Goal: Task Accomplishment & Management: Complete application form

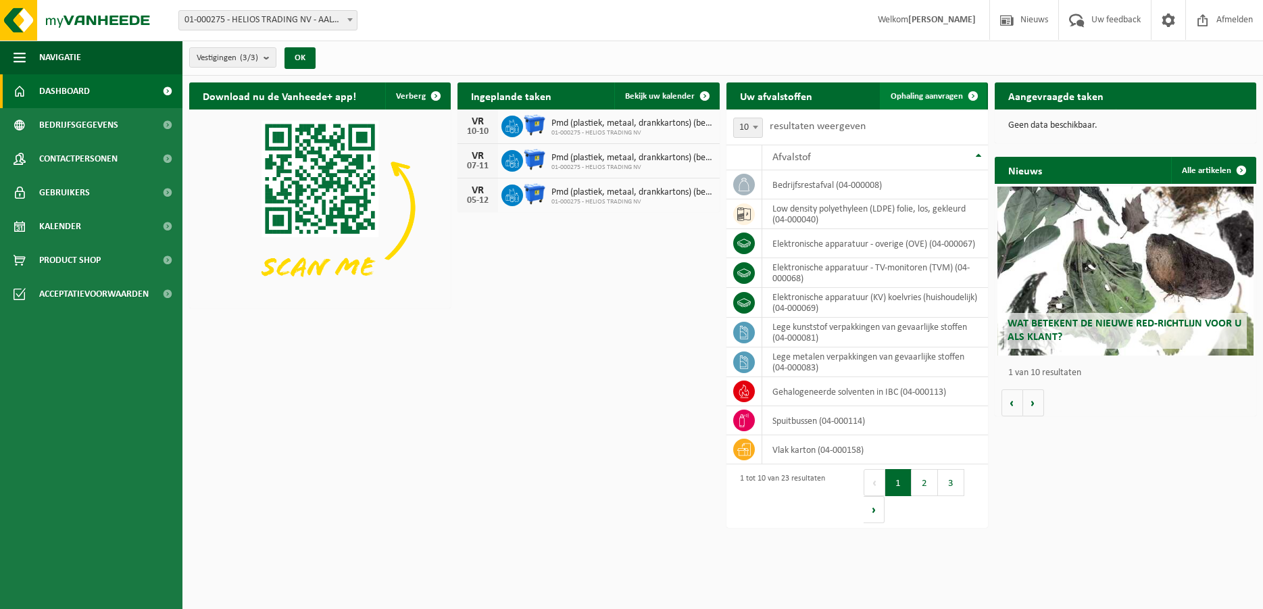
click at [918, 95] on span "Ophaling aanvragen" at bounding box center [927, 96] width 72 height 9
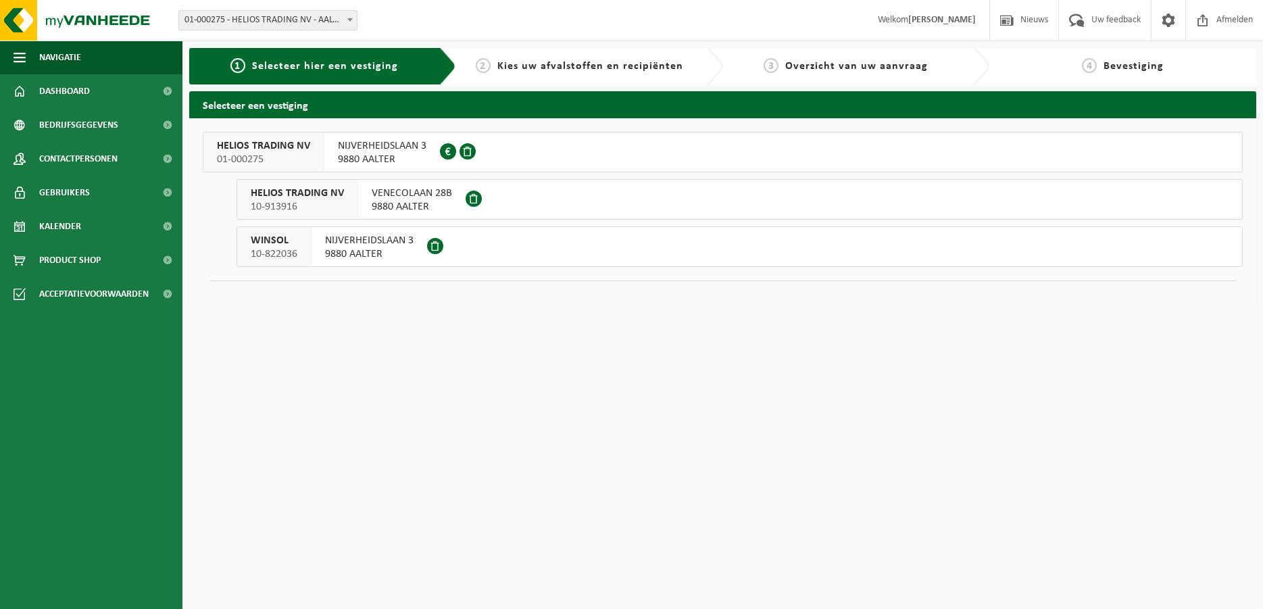
click at [364, 157] on span "9880 AALTER" at bounding box center [382, 160] width 89 height 14
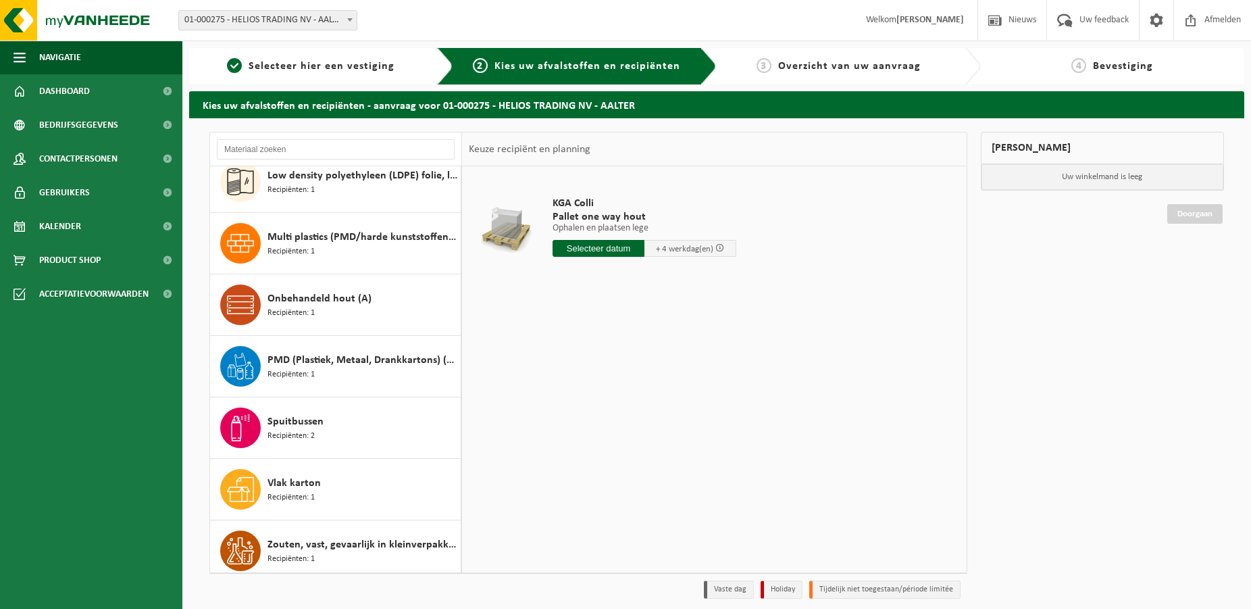
scroll to position [700, 0]
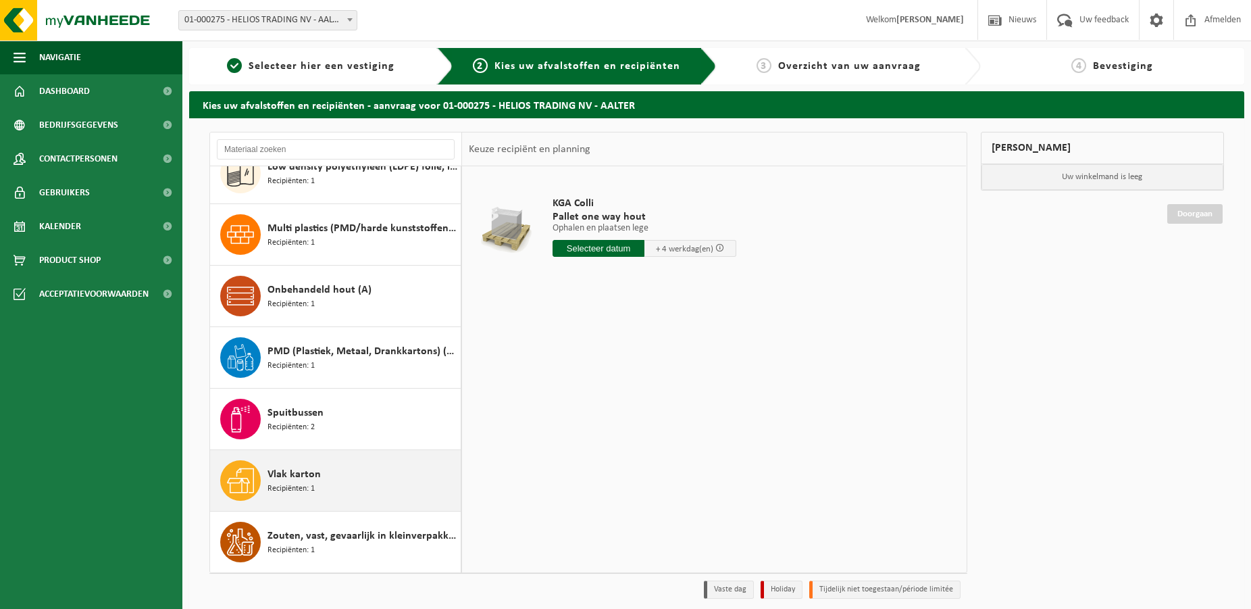
click at [298, 487] on span "Recipiënten: 1" at bounding box center [291, 488] width 47 height 13
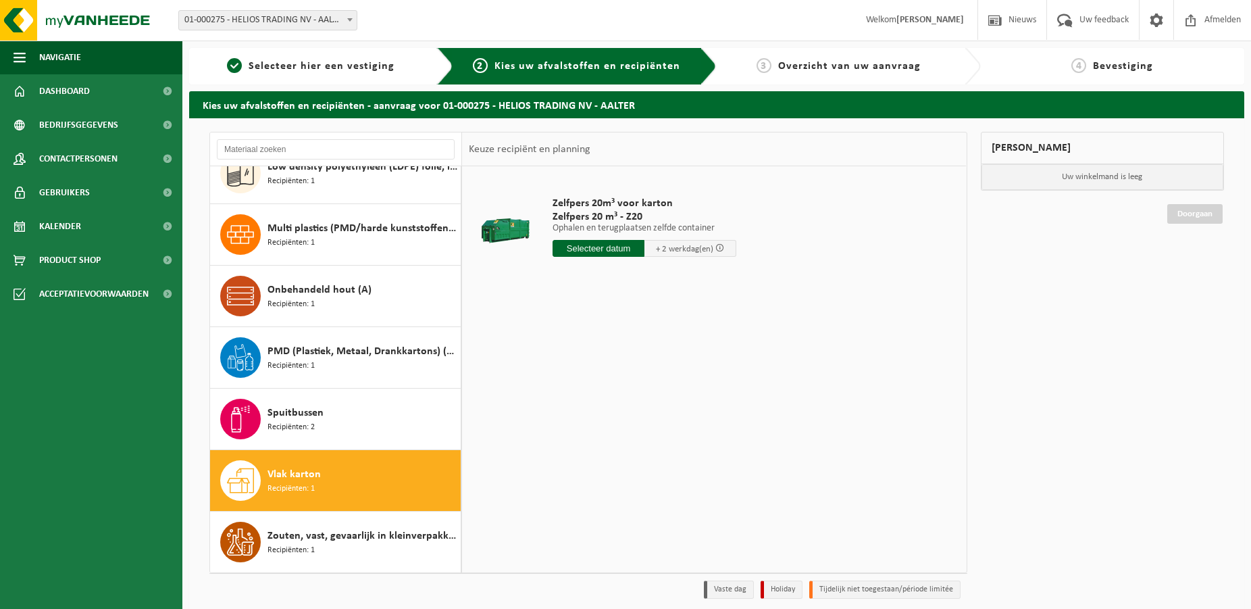
click at [608, 243] on input "text" at bounding box center [599, 248] width 92 height 17
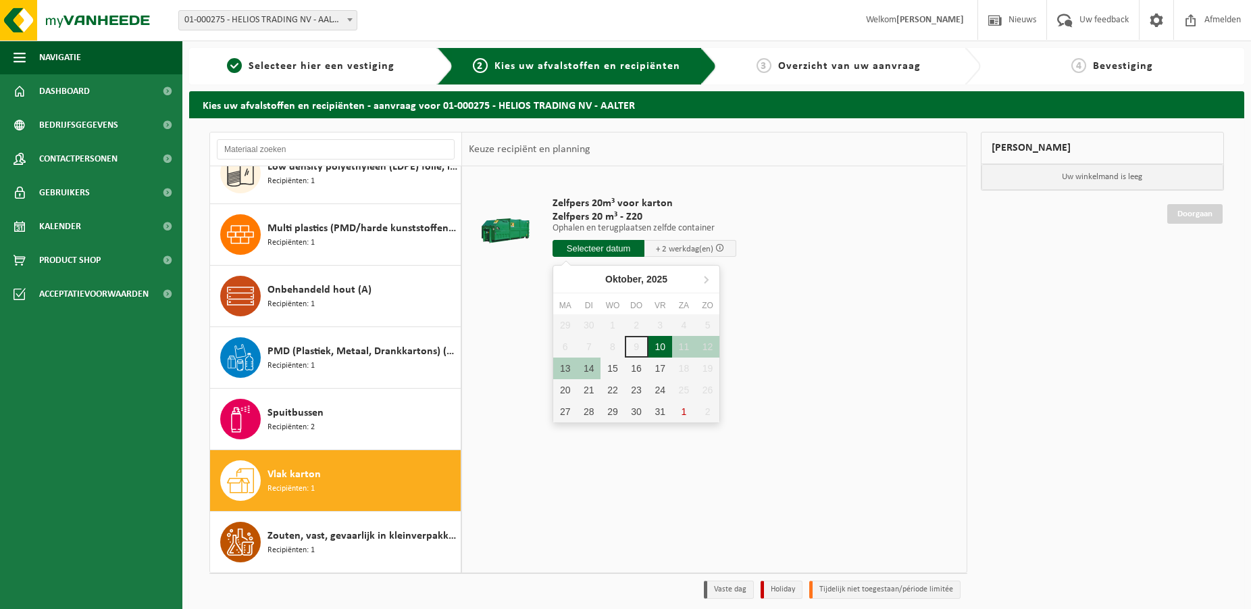
click at [663, 349] on div "10" at bounding box center [661, 347] width 24 height 22
type input "Van 2025-10-10"
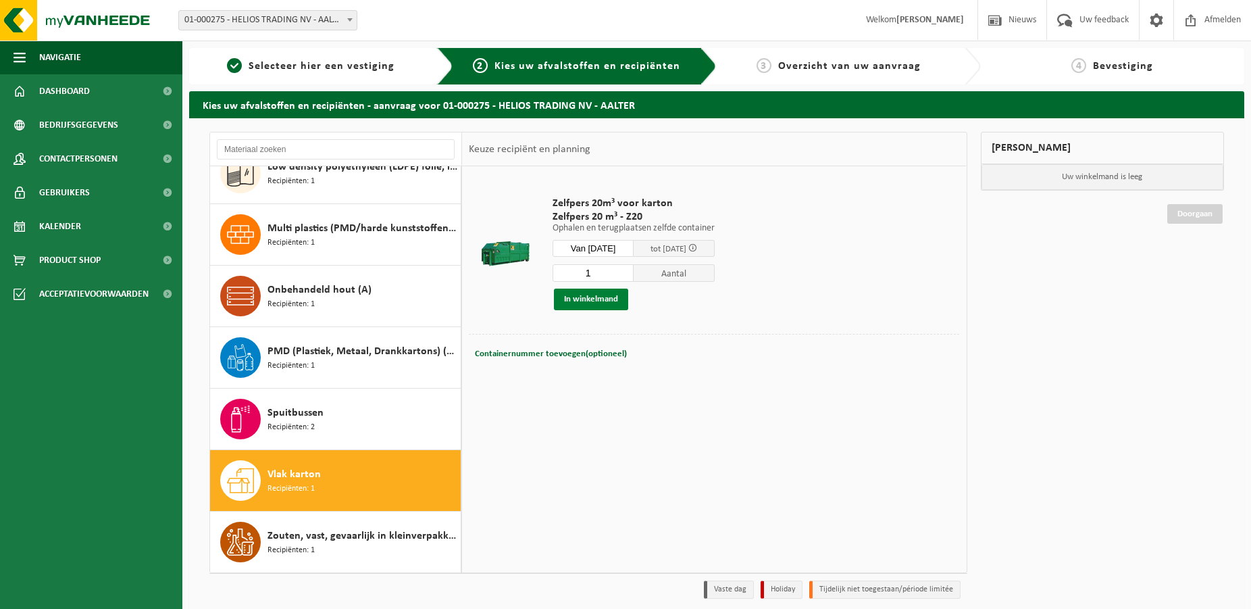
click at [590, 297] on button "In winkelmand" at bounding box center [591, 300] width 74 height 22
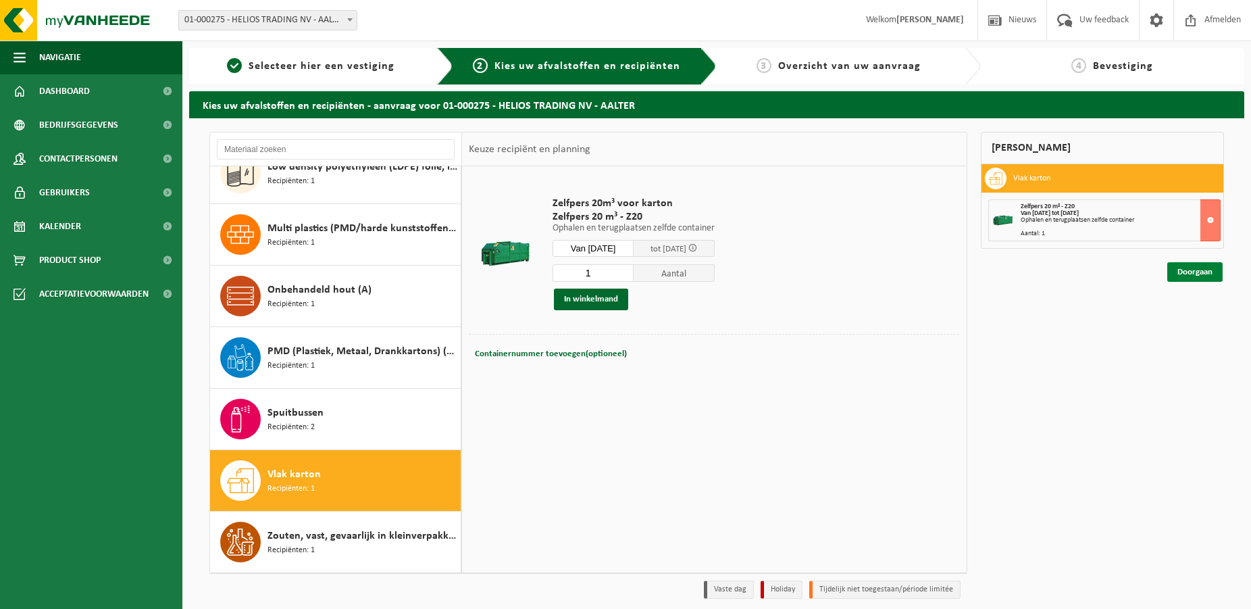
click at [1188, 272] on link "Doorgaan" at bounding box center [1195, 272] width 55 height 20
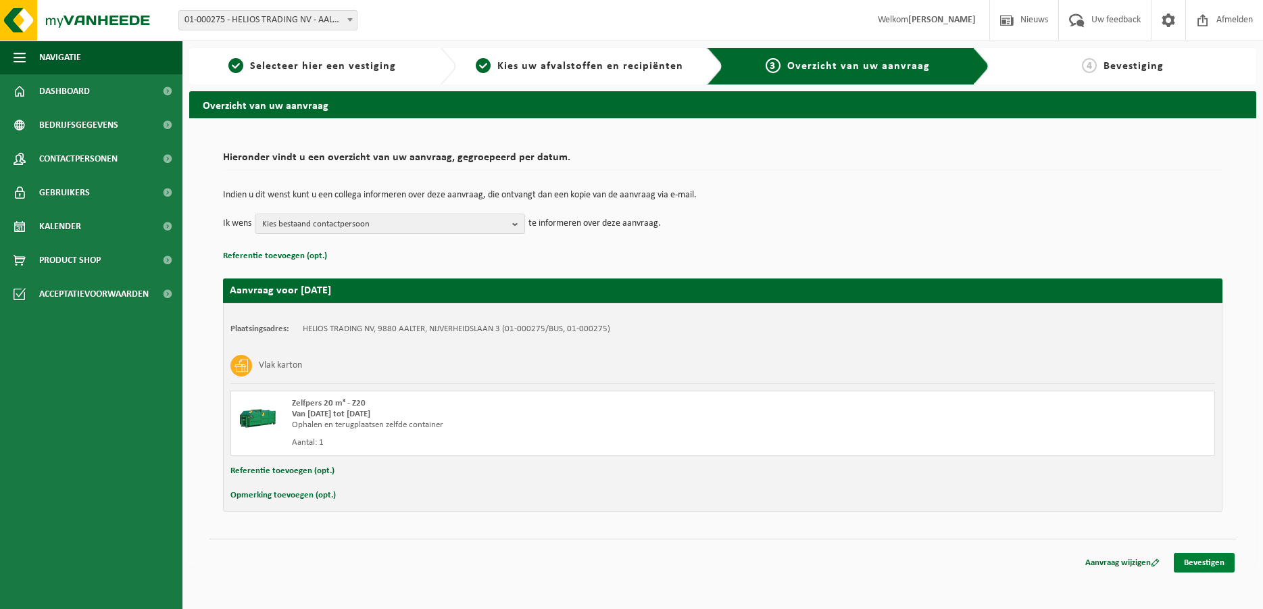
click at [1195, 562] on link "Bevestigen" at bounding box center [1204, 563] width 61 height 20
